Goal: Navigation & Orientation: Find specific page/section

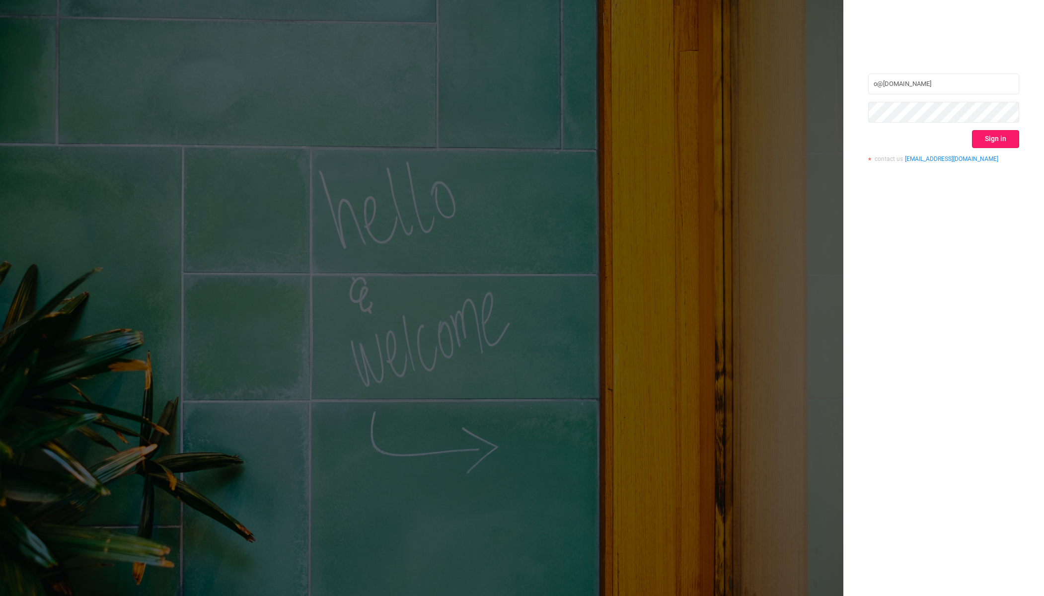
click at [603, 141] on button "Sign in" at bounding box center [995, 139] width 47 height 18
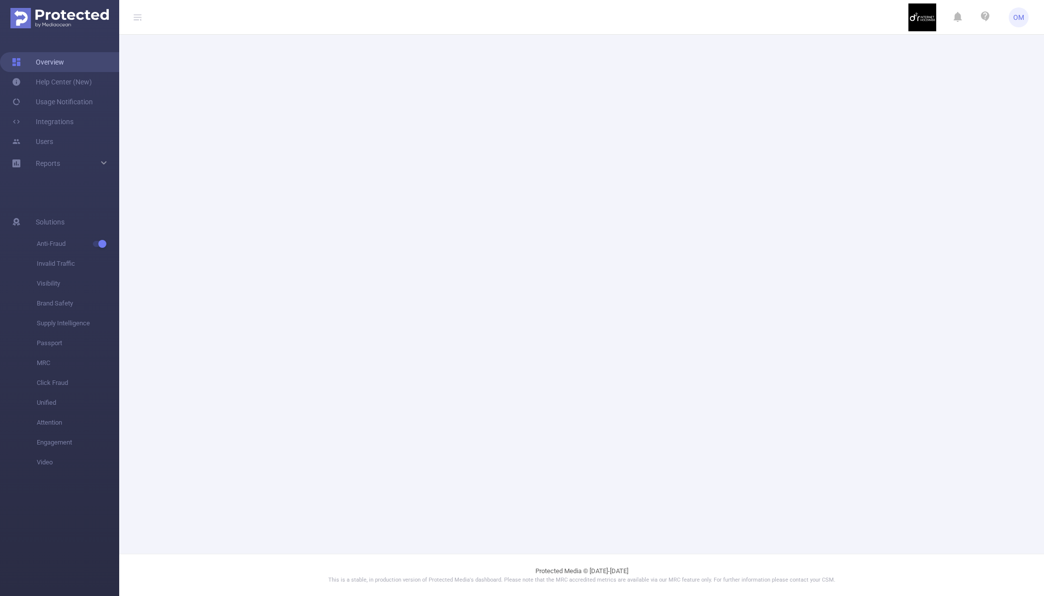
click at [64, 65] on link "Overview" at bounding box center [38, 62] width 52 height 20
click at [603, 18] on span "OM" at bounding box center [1019, 17] width 11 height 20
click at [603, 48] on main at bounding box center [581, 277] width 925 height 554
click at [49, 15] on img at bounding box center [59, 18] width 98 height 20
click at [140, 15] on icon at bounding box center [138, 17] width 8 height 8
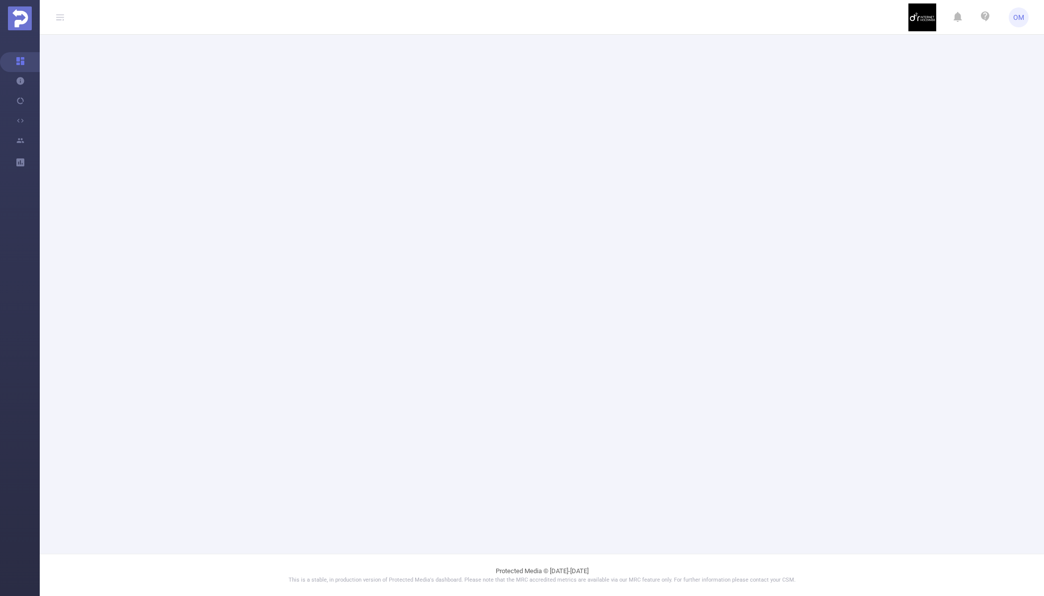
click at [58, 17] on icon at bounding box center [60, 17] width 8 height 8
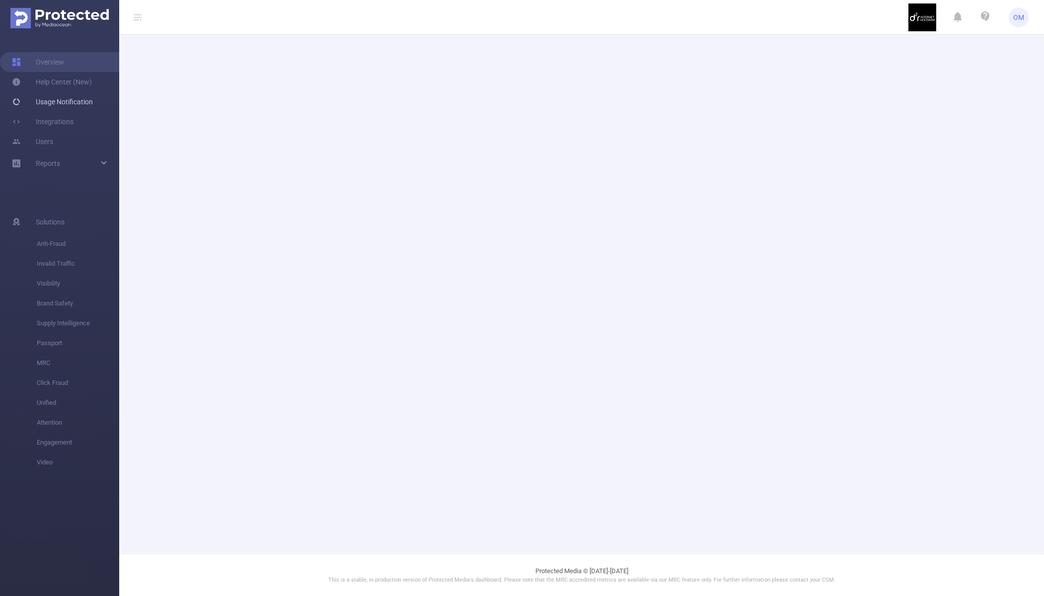
click at [71, 100] on link "Usage Notification" at bounding box center [52, 102] width 81 height 20
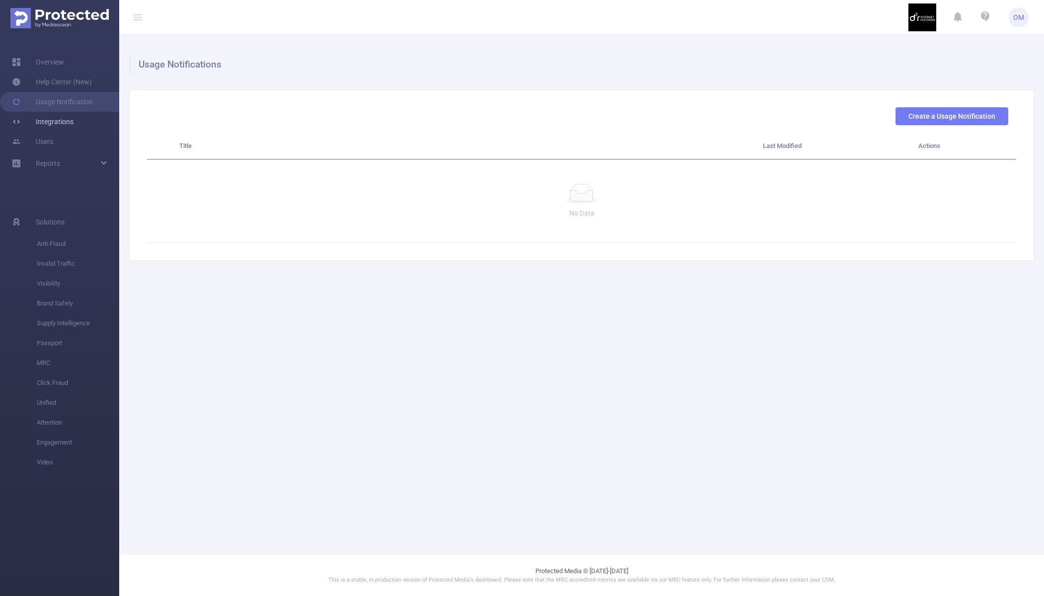
click at [65, 122] on link "Integrations" at bounding box center [43, 122] width 62 height 20
click at [59, 219] on span "Solutions" at bounding box center [50, 222] width 29 height 20
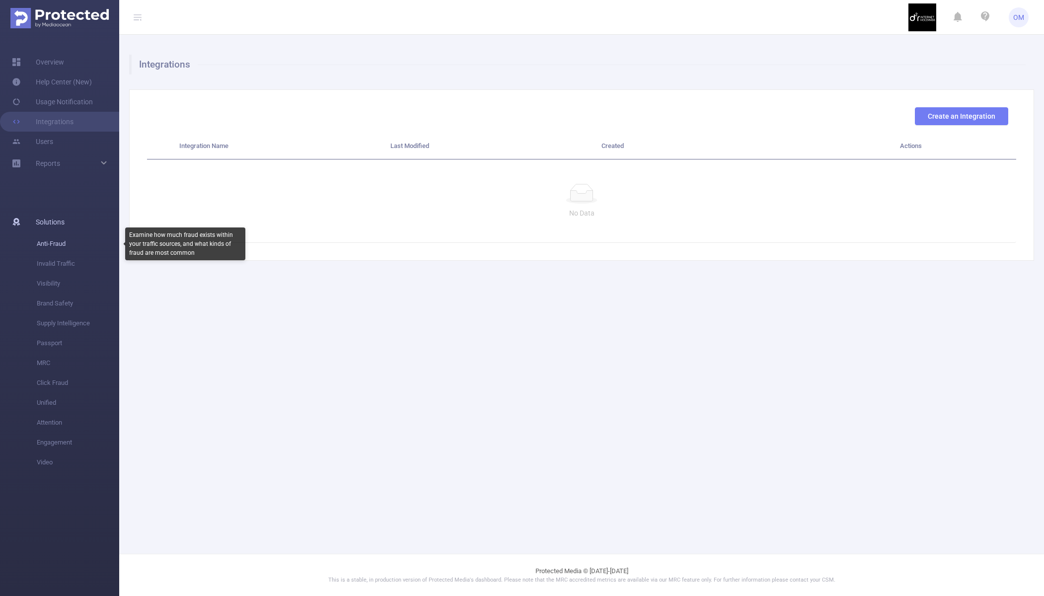
click at [55, 241] on span "Anti-Fraud" at bounding box center [78, 244] width 82 height 20
click at [54, 262] on span "Invalid Traffic" at bounding box center [78, 264] width 82 height 20
click at [603, 13] on img at bounding box center [923, 17] width 28 height 28
click at [603, 16] on span "OM" at bounding box center [1019, 17] width 20 height 20
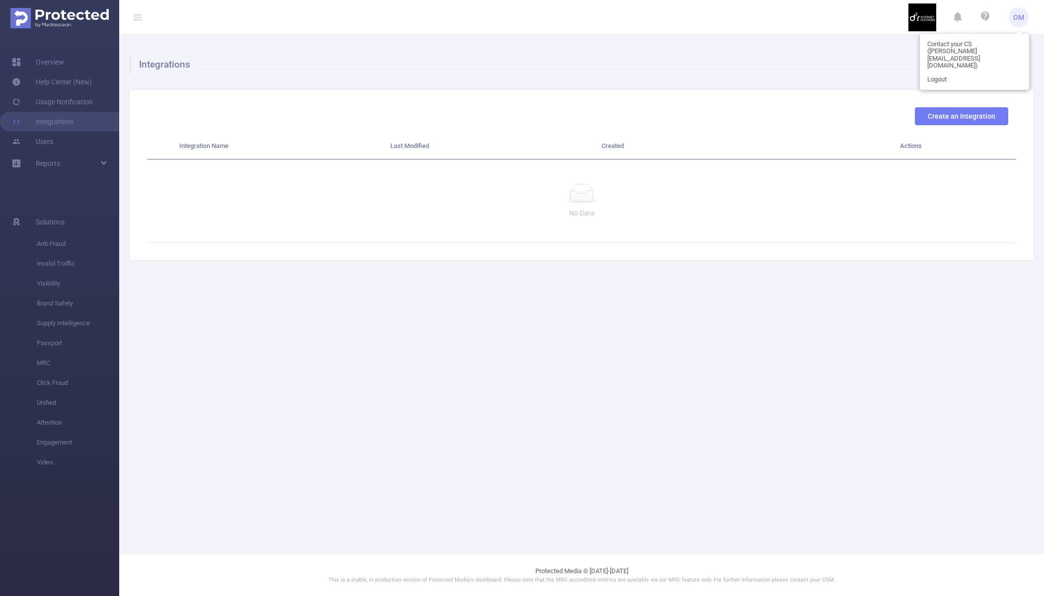
click at [603, 18] on ul "OM" at bounding box center [969, 17] width 120 height 34
click at [603, 16] on icon at bounding box center [958, 17] width 8 height 14
click at [46, 64] on link "Overview" at bounding box center [38, 62] width 52 height 20
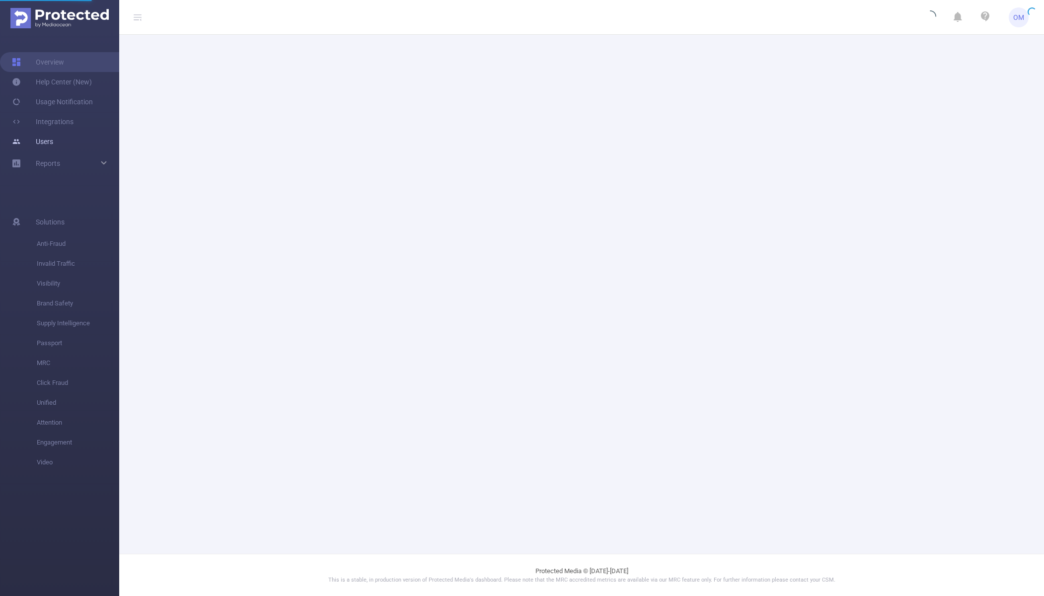
click at [53, 147] on link "Users" at bounding box center [32, 142] width 41 height 20
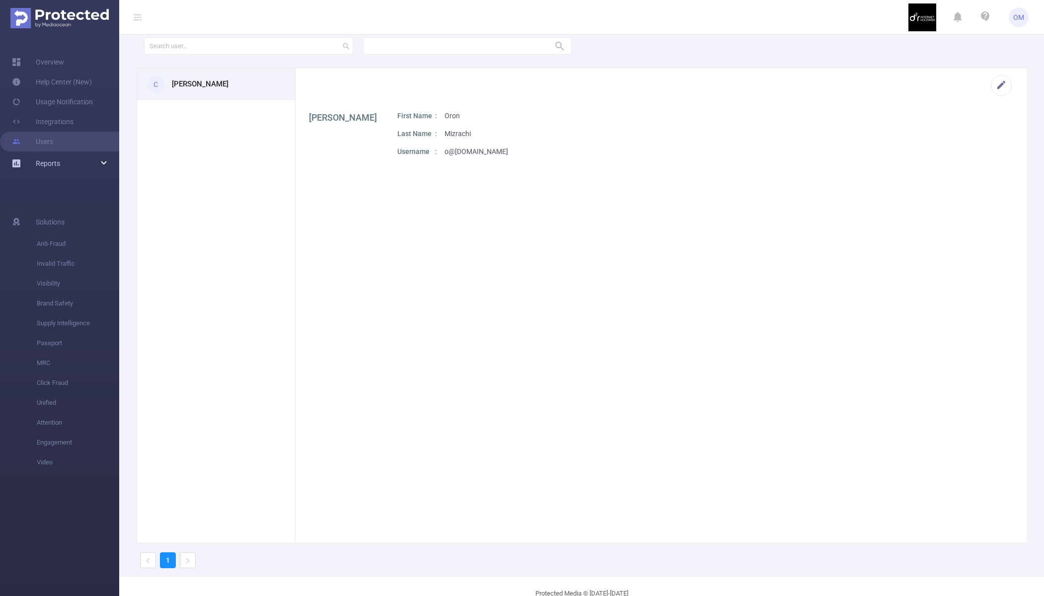
click at [73, 163] on div "Reports" at bounding box center [59, 164] width 119 height 20
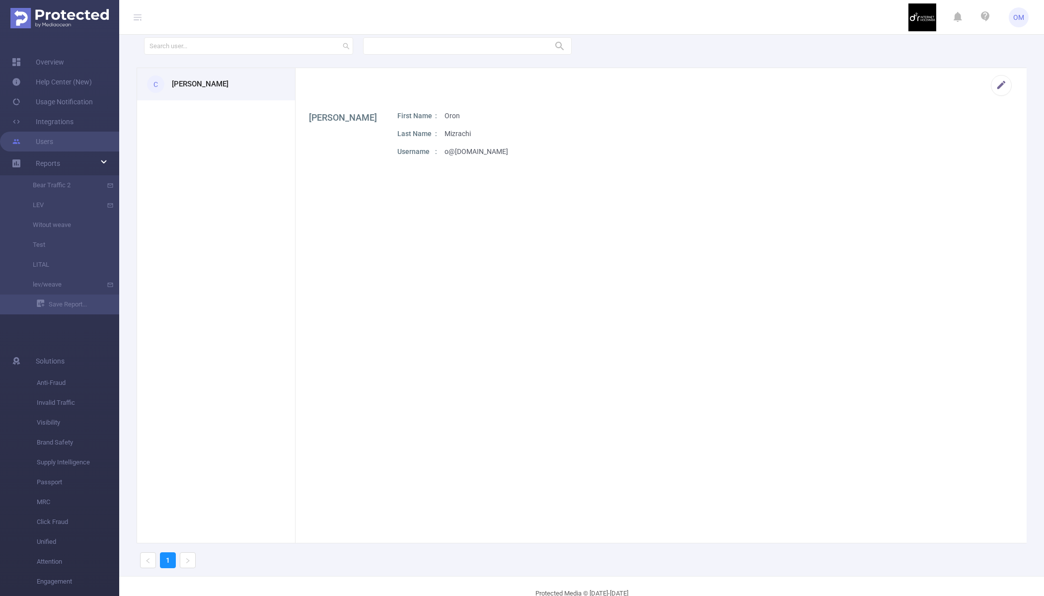
click at [219, 469] on section "C Oron Mizrachi" at bounding box center [216, 305] width 158 height 475
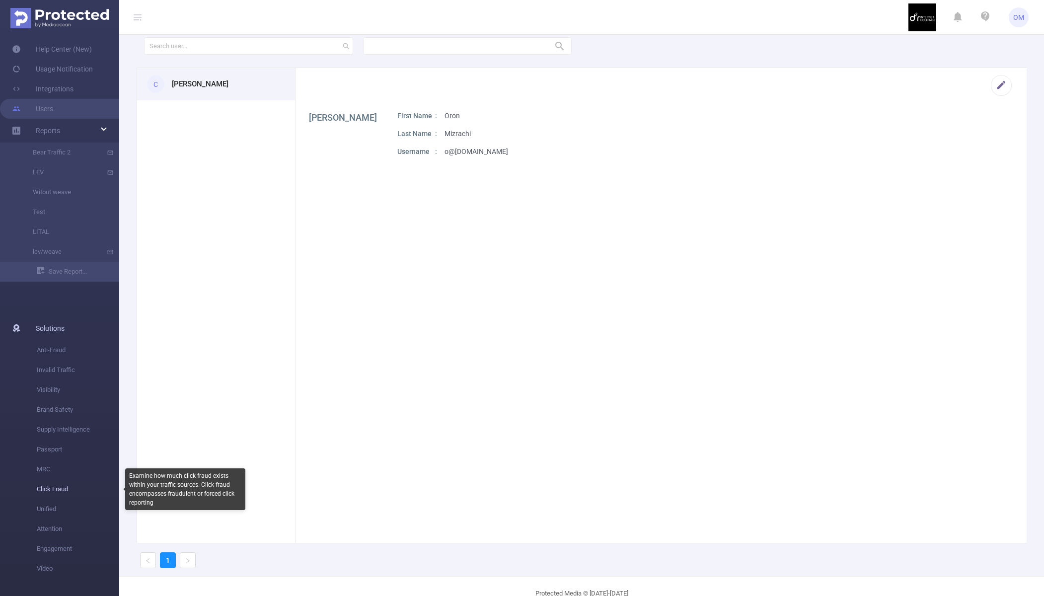
click at [51, 488] on span "Click Fraud" at bounding box center [78, 490] width 82 height 20
click at [40, 326] on span "Solutions" at bounding box center [50, 329] width 29 height 20
